Goal: Task Accomplishment & Management: Complete application form

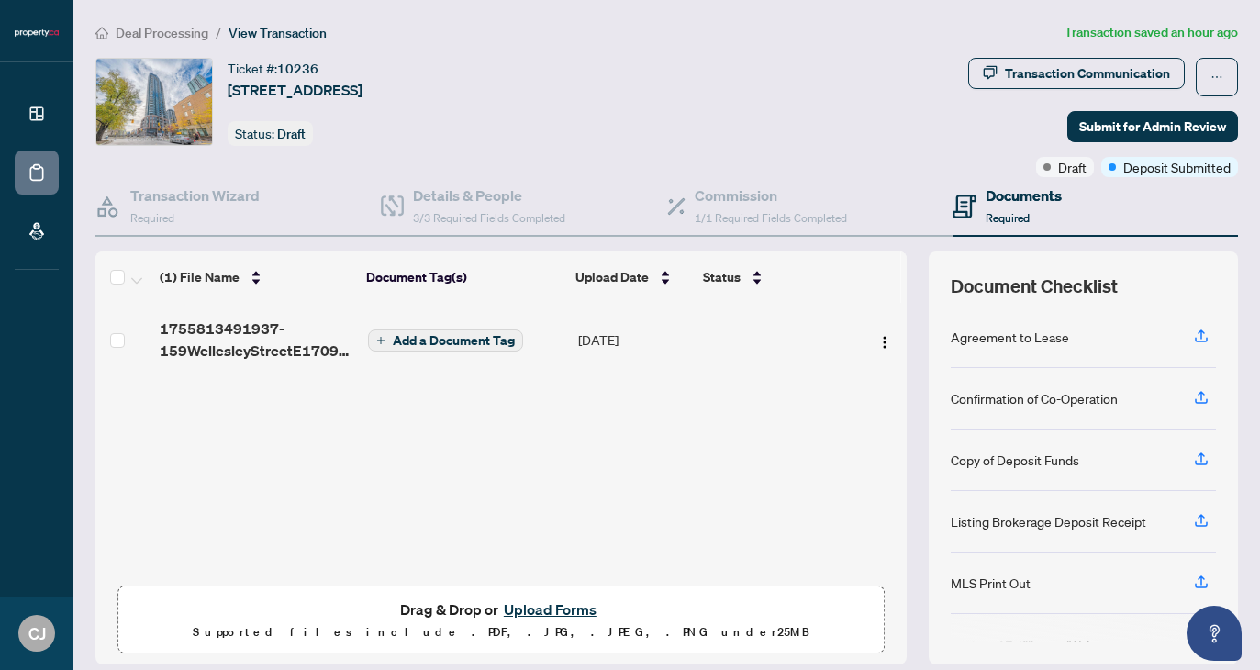
scroll to position [1, 0]
click at [554, 606] on button "Upload Forms" at bounding box center [550, 609] width 104 height 24
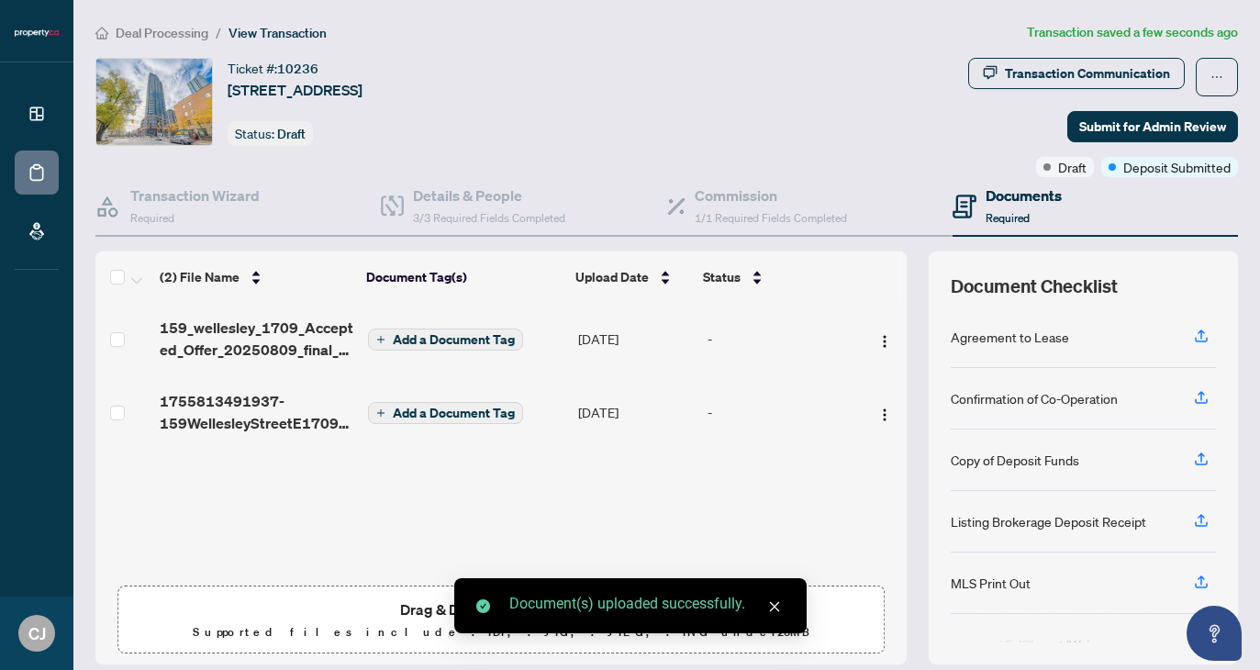
click at [403, 338] on span "Add a Document Tag" at bounding box center [454, 339] width 122 height 13
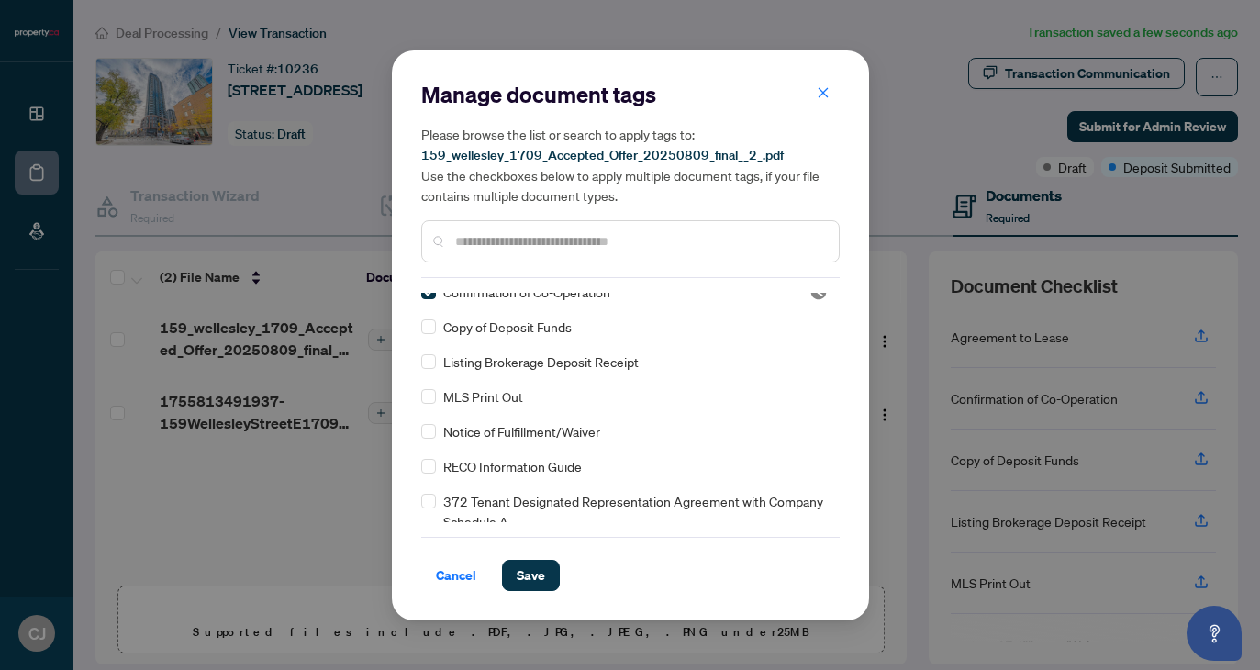
scroll to position [0, 0]
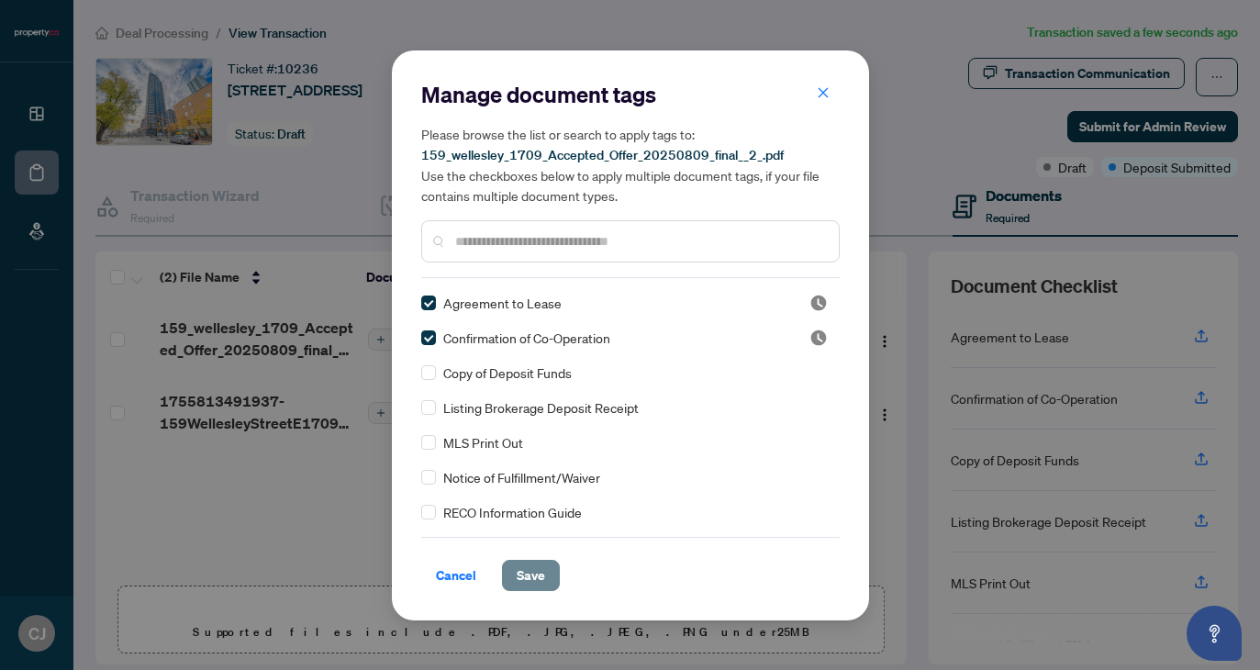
click at [530, 575] on span "Save" at bounding box center [531, 575] width 28 height 29
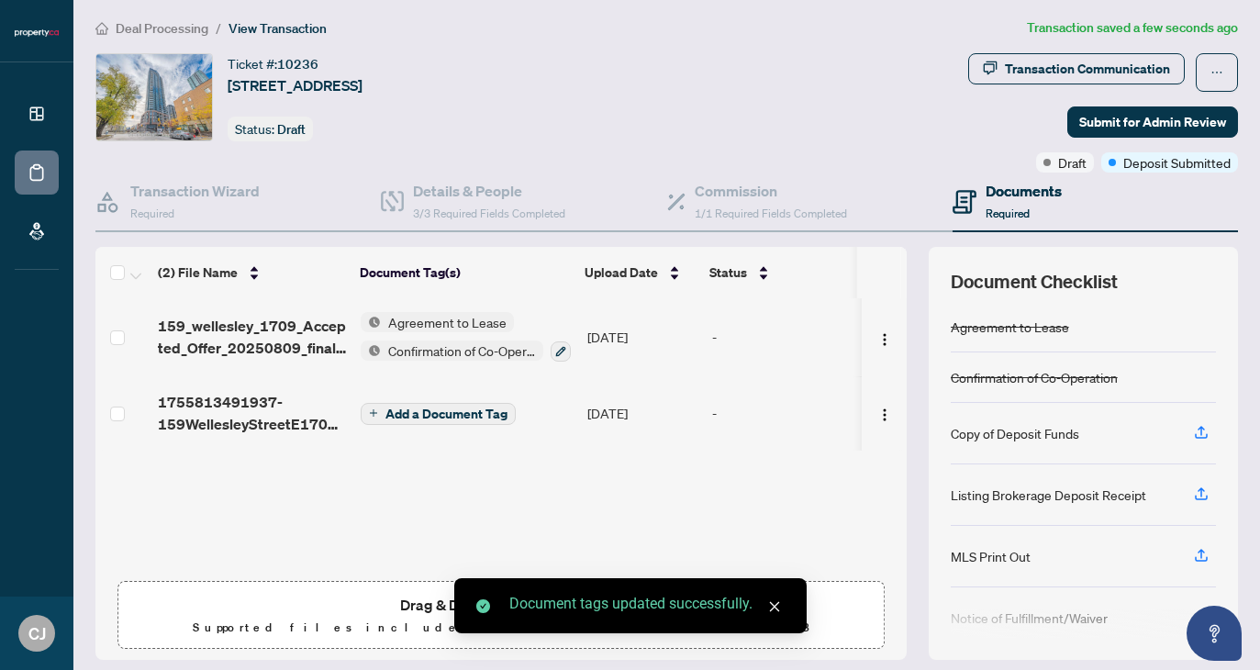
scroll to position [125, 0]
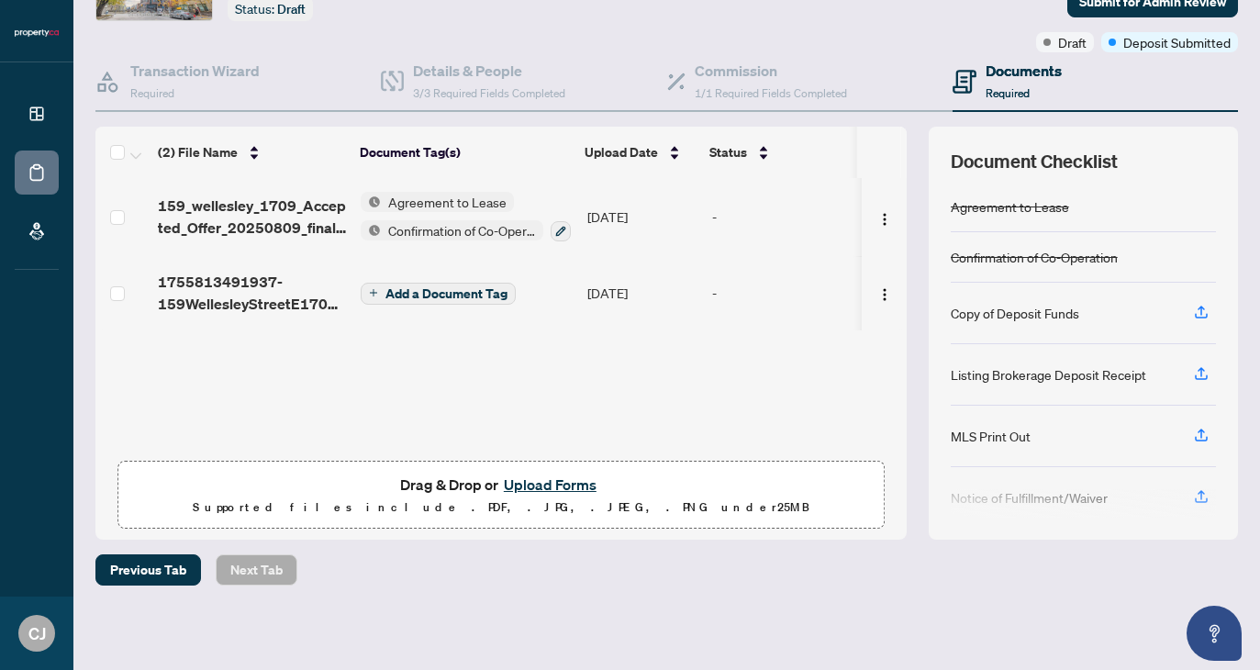
click at [552, 486] on button "Upload Forms" at bounding box center [550, 485] width 104 height 24
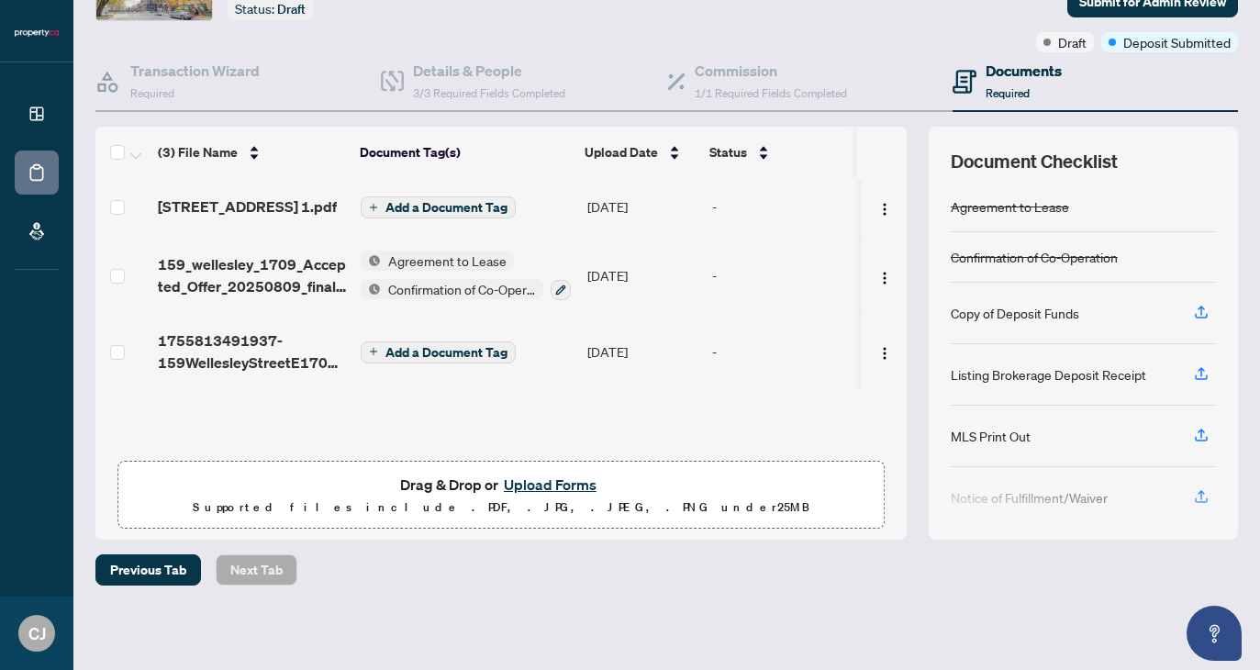
click at [434, 202] on button "Add a Document Tag" at bounding box center [438, 207] width 155 height 22
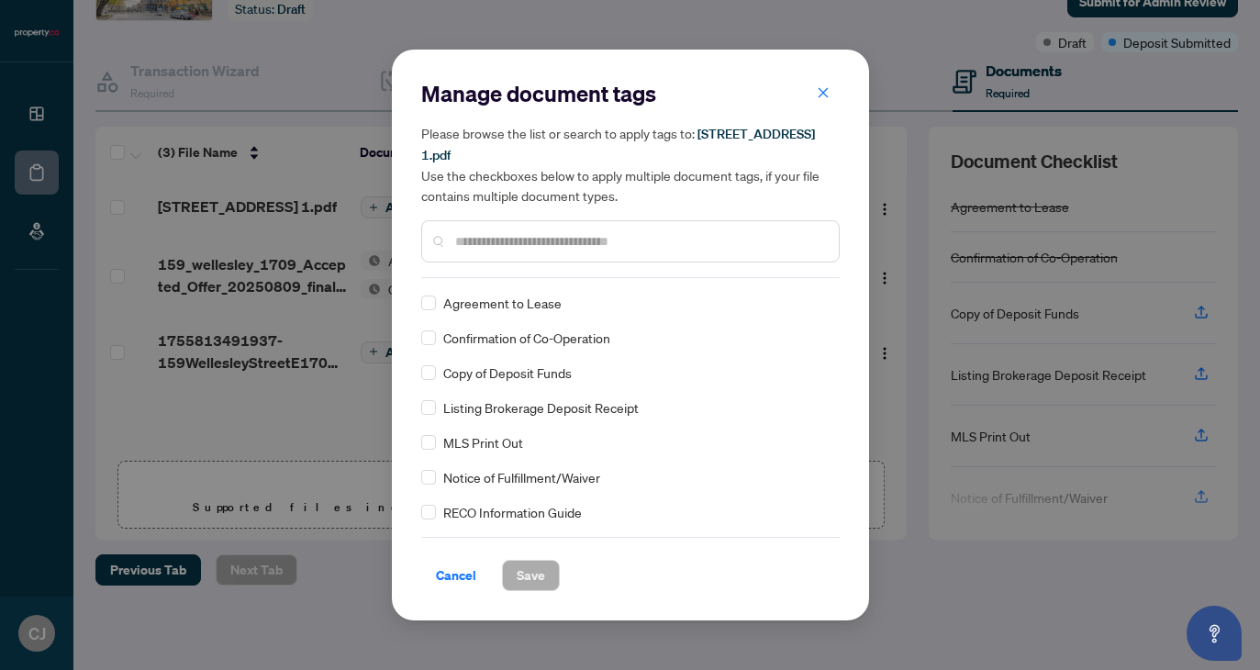
click at [440, 369] on div "Copy of Deposit Funds" at bounding box center [624, 372] width 407 height 20
click at [519, 569] on span "Save" at bounding box center [531, 575] width 28 height 29
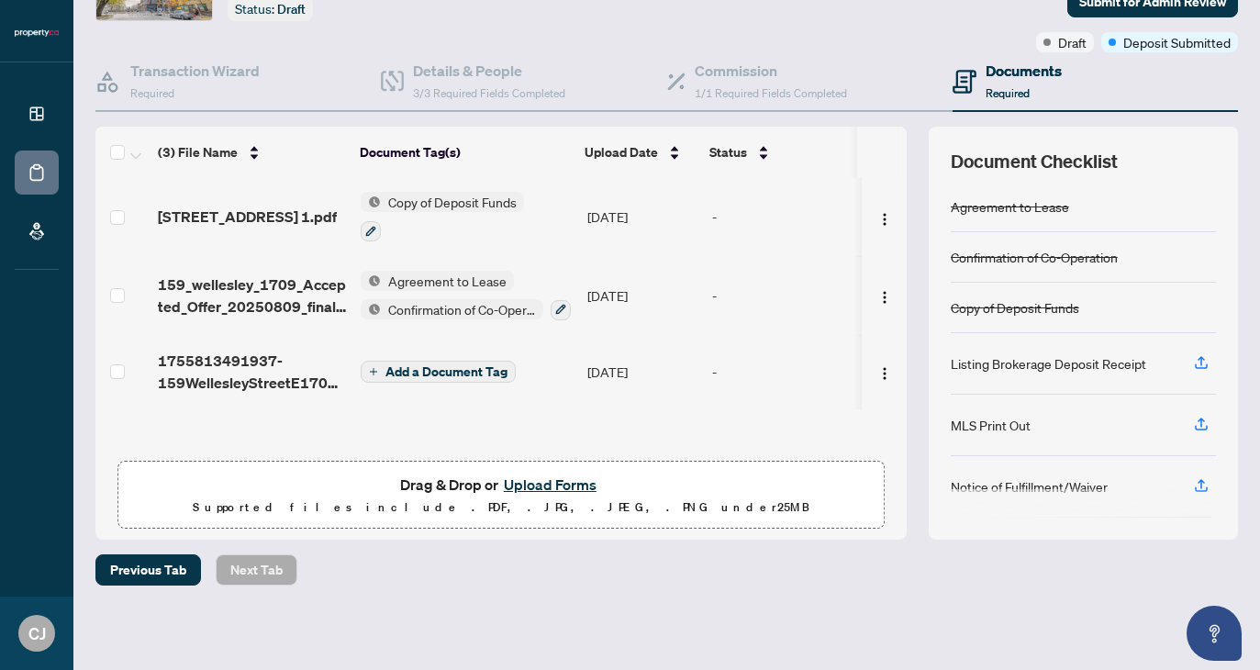
click at [1057, 364] on div "Listing Brokerage Deposit Receipt" at bounding box center [1048, 363] width 195 height 20
click at [370, 227] on icon "button" at bounding box center [370, 231] width 11 height 11
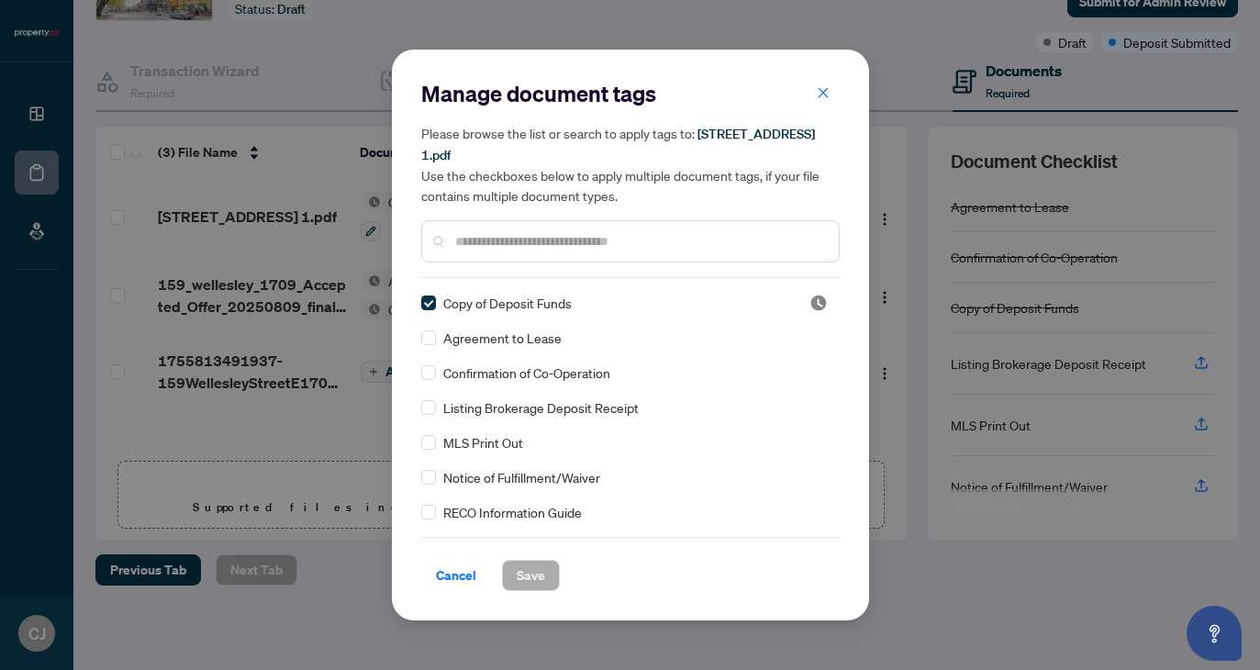
click at [418, 410] on div "Manage document tags Please browse the list or search to apply tags to: [STREET…" at bounding box center [630, 335] width 477 height 571
click at [518, 569] on span "Save" at bounding box center [531, 575] width 28 height 29
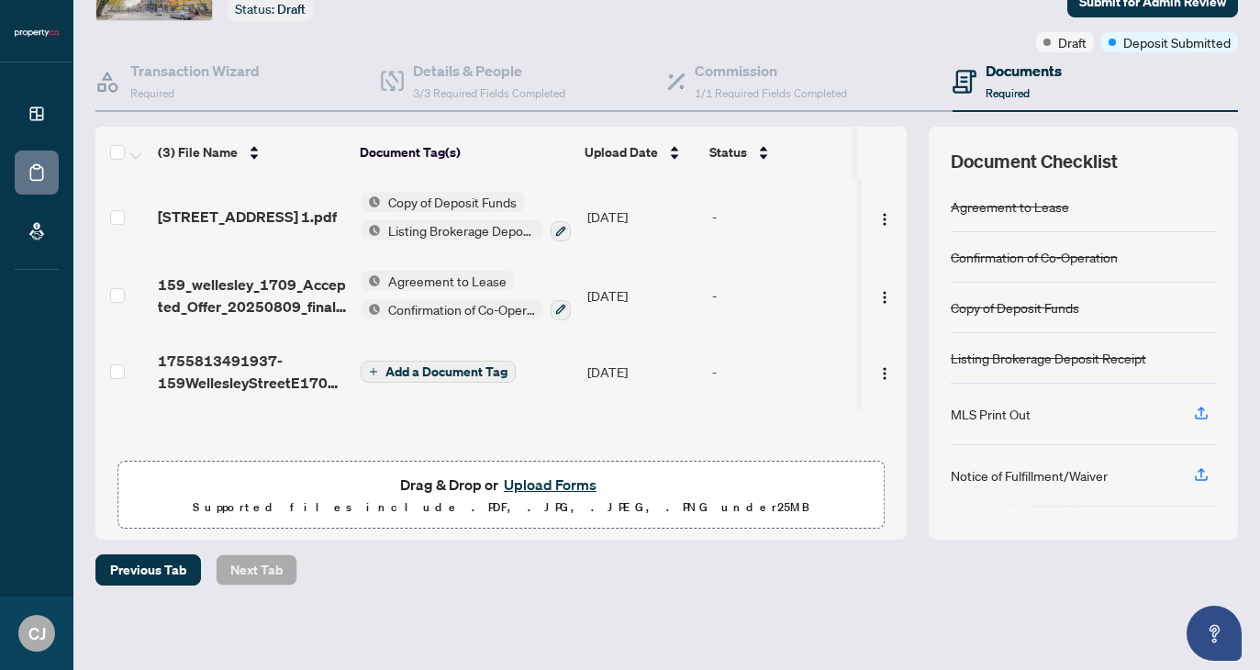
scroll to position [0, 0]
click at [519, 481] on button "Upload Forms" at bounding box center [550, 485] width 104 height 24
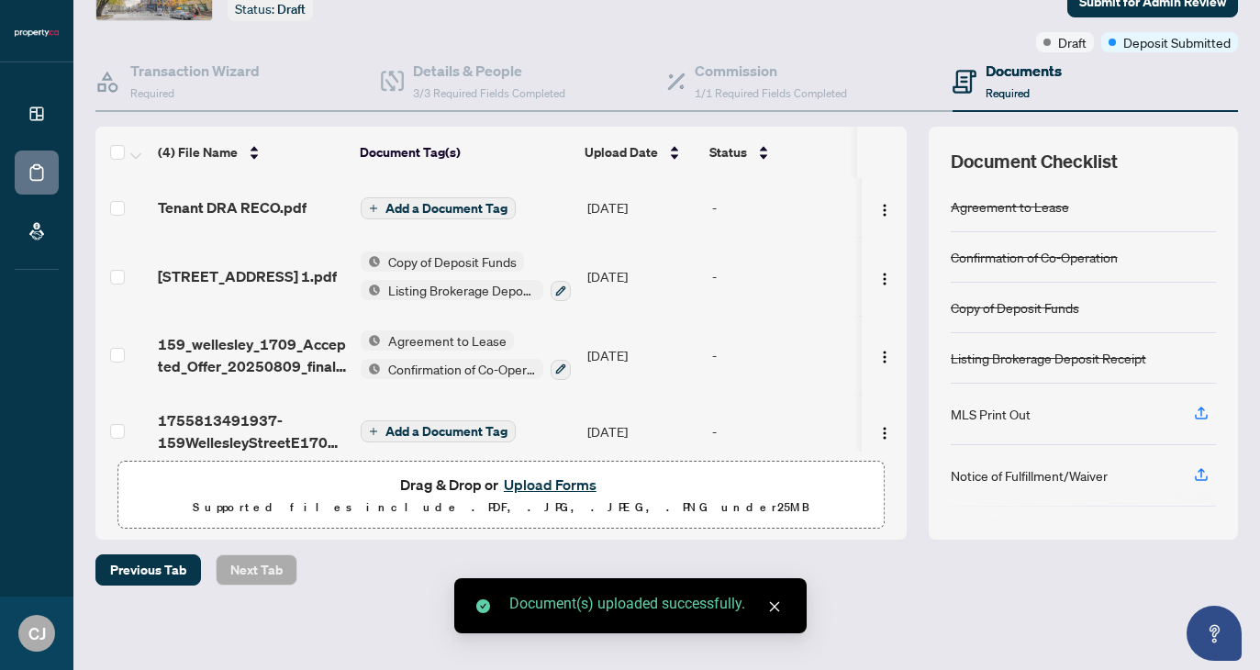
scroll to position [19, 0]
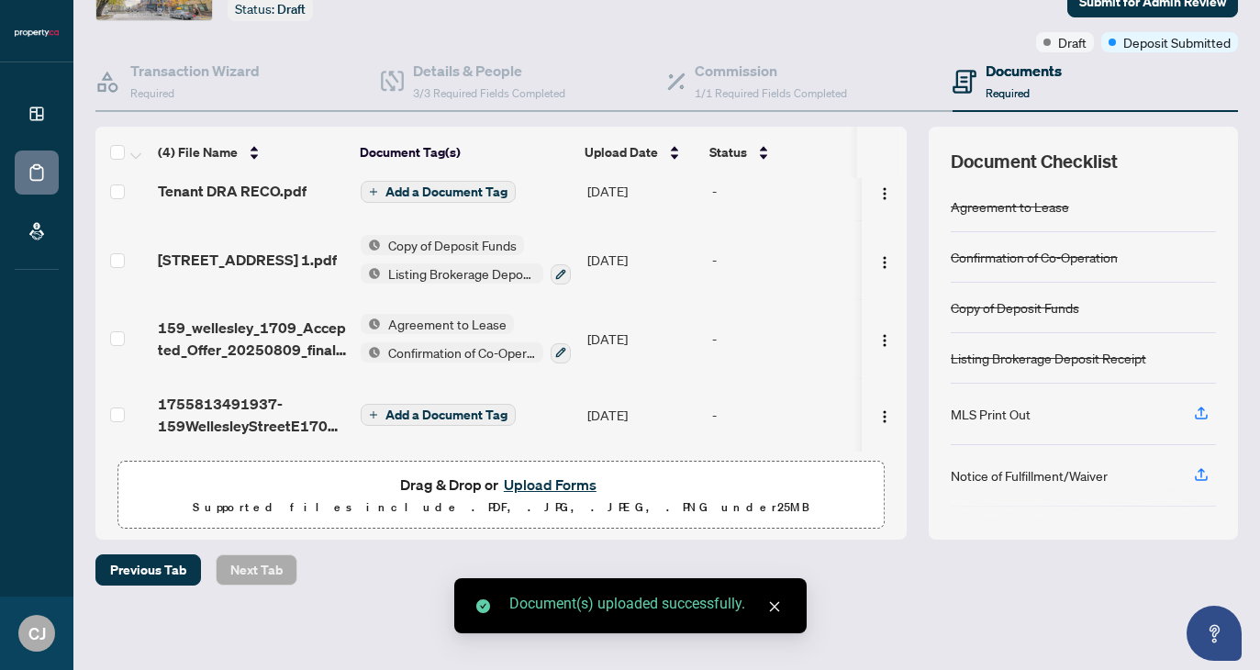
click at [401, 408] on span "Add a Document Tag" at bounding box center [446, 414] width 122 height 13
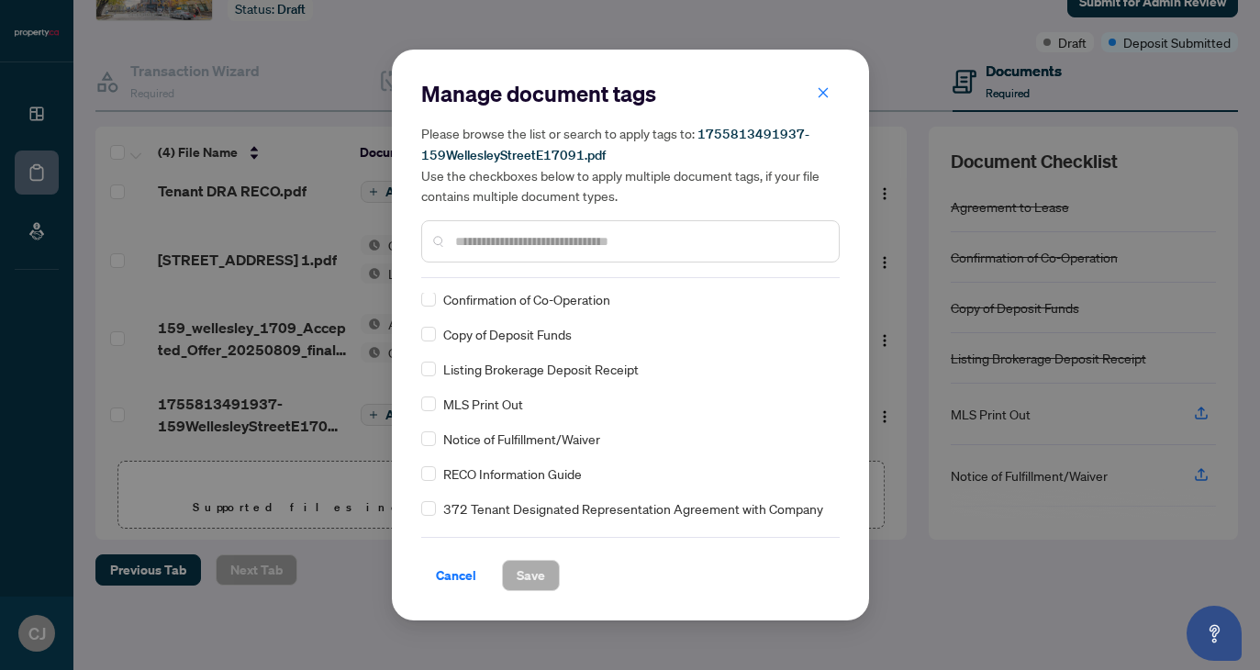
scroll to position [0, 0]
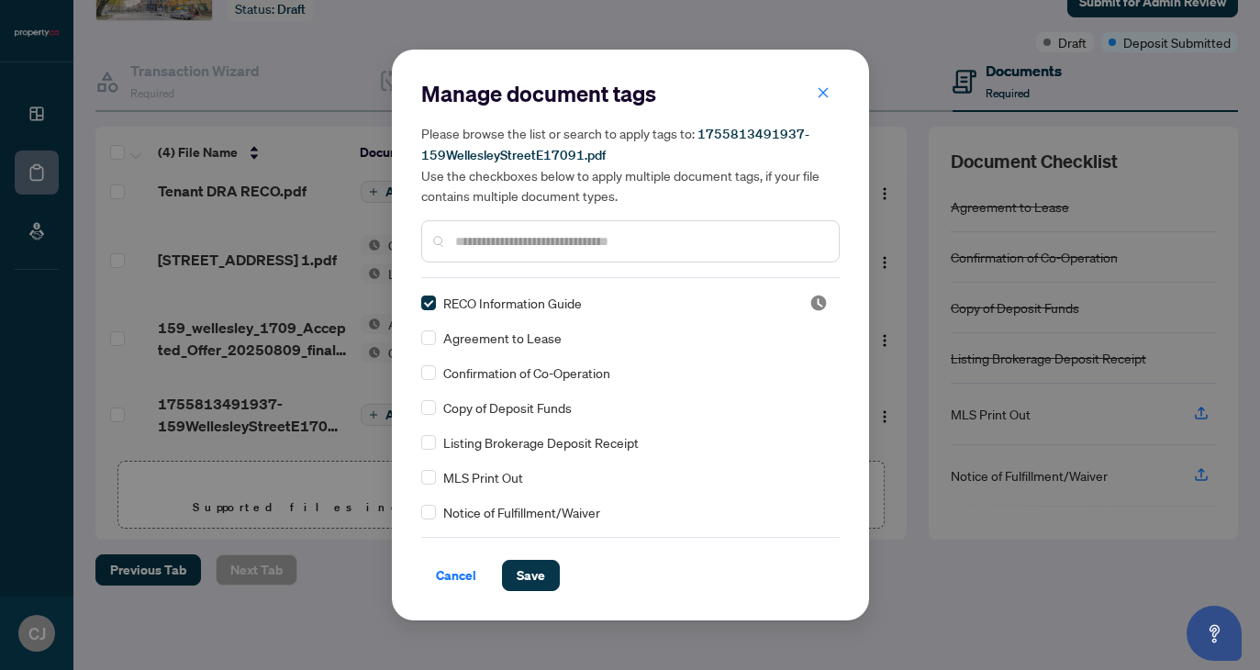
click at [497, 251] on input "text" at bounding box center [639, 241] width 369 height 20
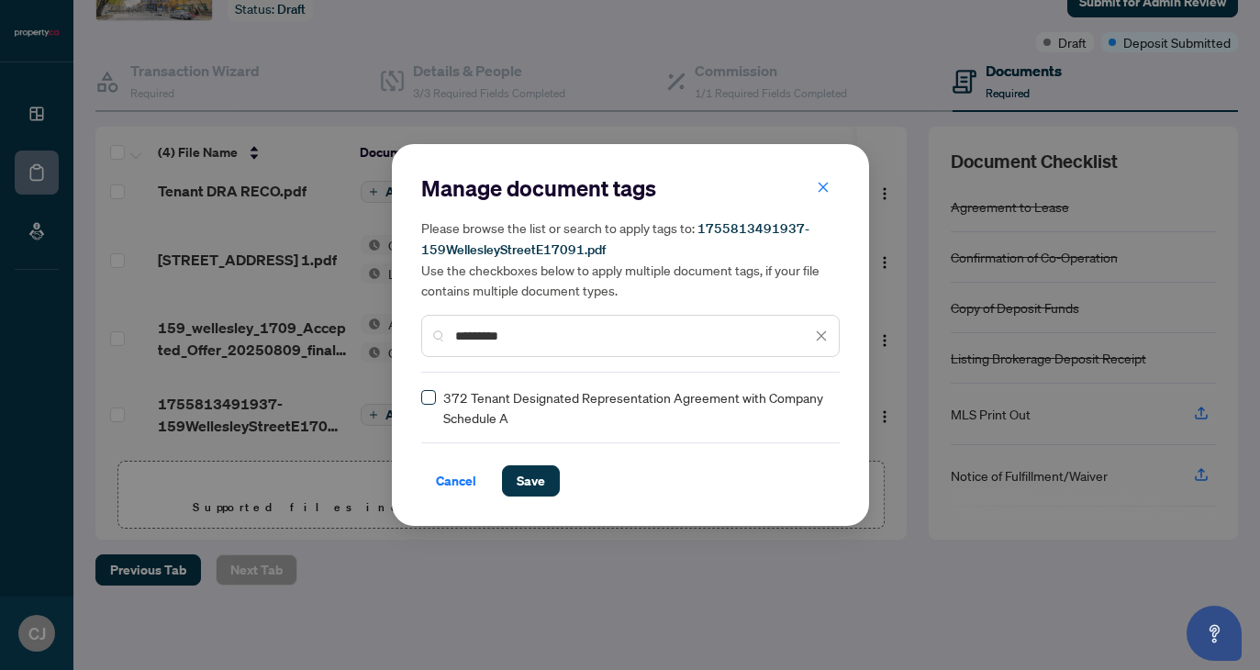
type input "*********"
click at [534, 485] on span "Save" at bounding box center [531, 480] width 28 height 29
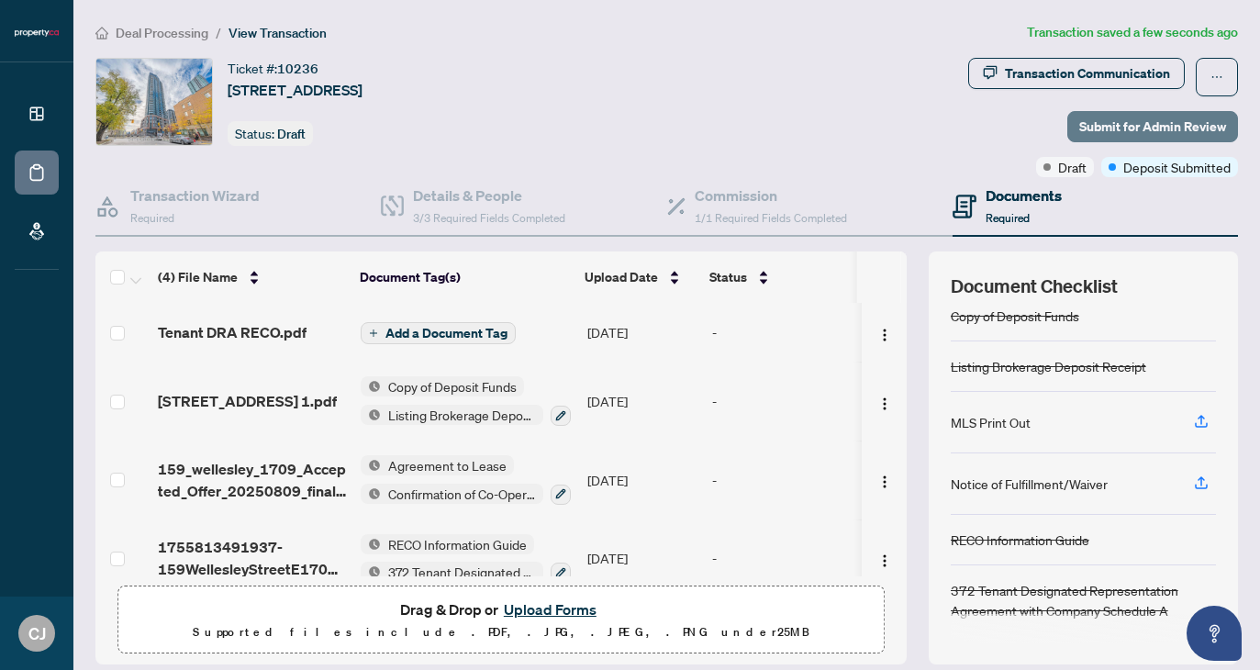
click at [1179, 123] on span "Submit for Admin Review" at bounding box center [1152, 126] width 147 height 29
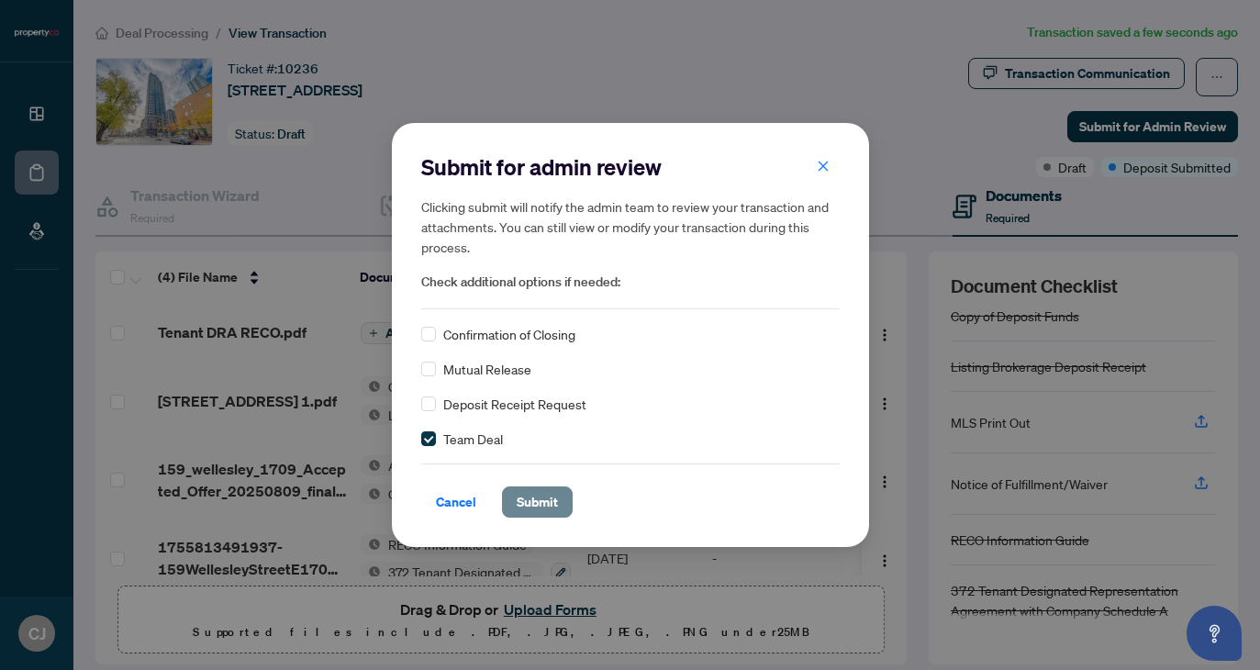
click at [534, 505] on span "Submit" at bounding box center [537, 501] width 41 height 29
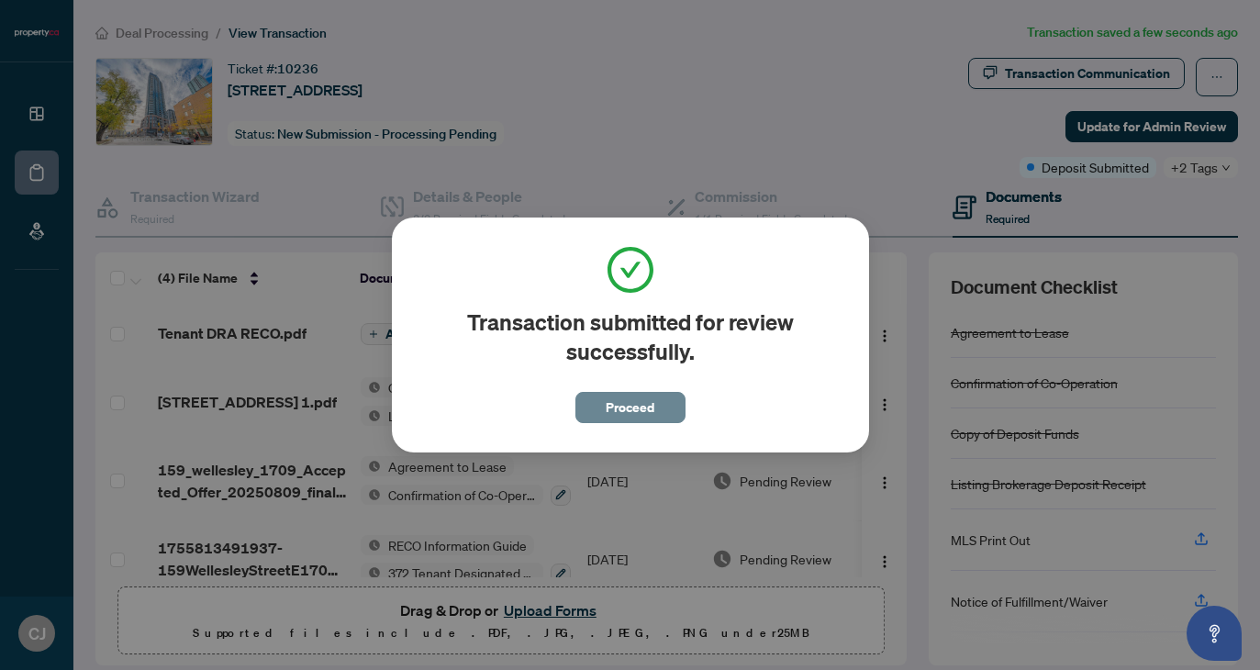
click at [608, 411] on span "Proceed" at bounding box center [630, 407] width 49 height 29
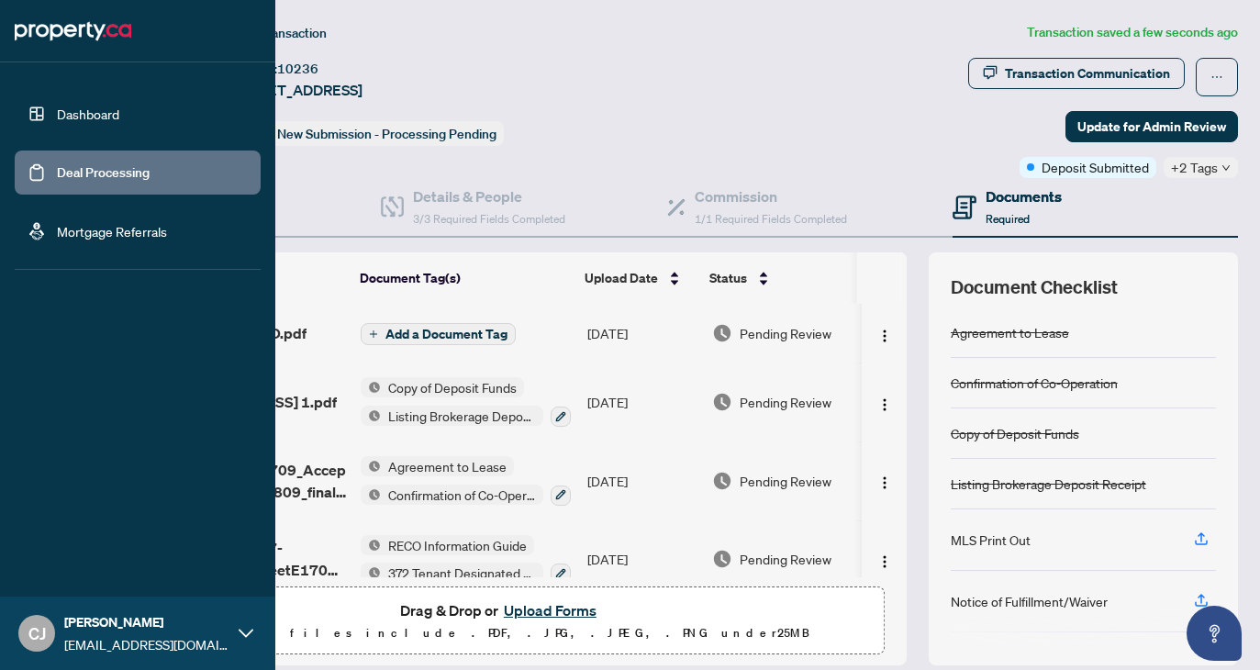
click at [72, 111] on link "Dashboard" at bounding box center [88, 114] width 62 height 17
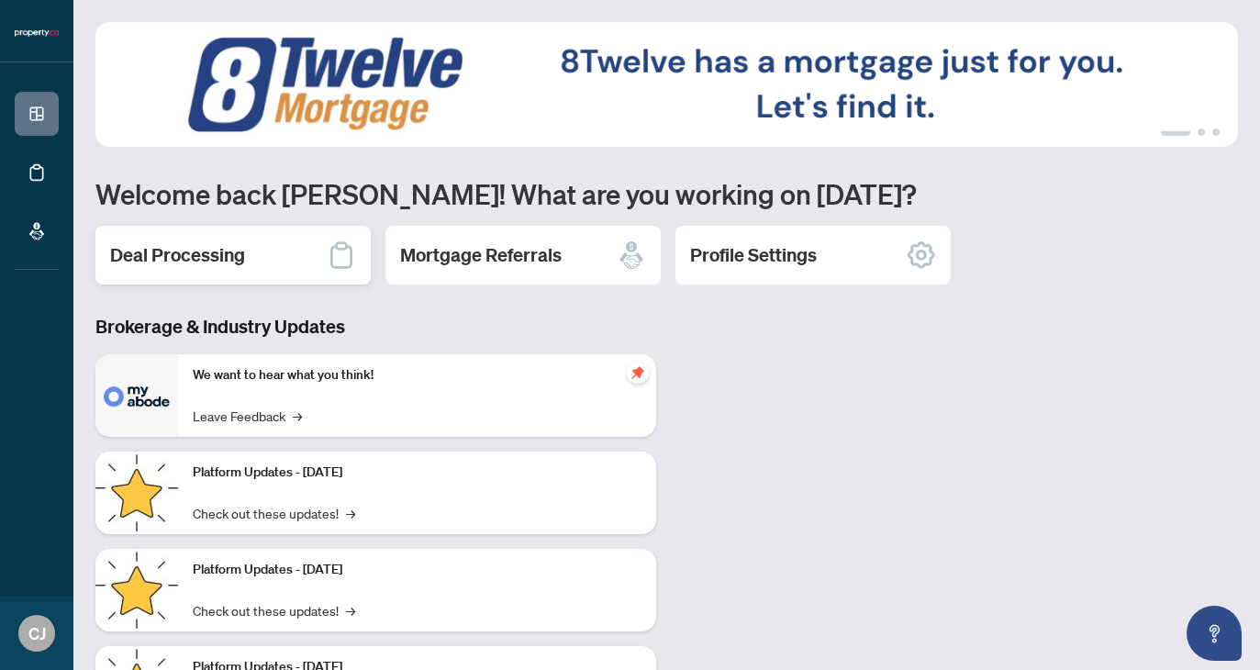
click at [275, 273] on div "Deal Processing" at bounding box center [232, 255] width 275 height 59
